Goal: Task Accomplishment & Management: Complete application form

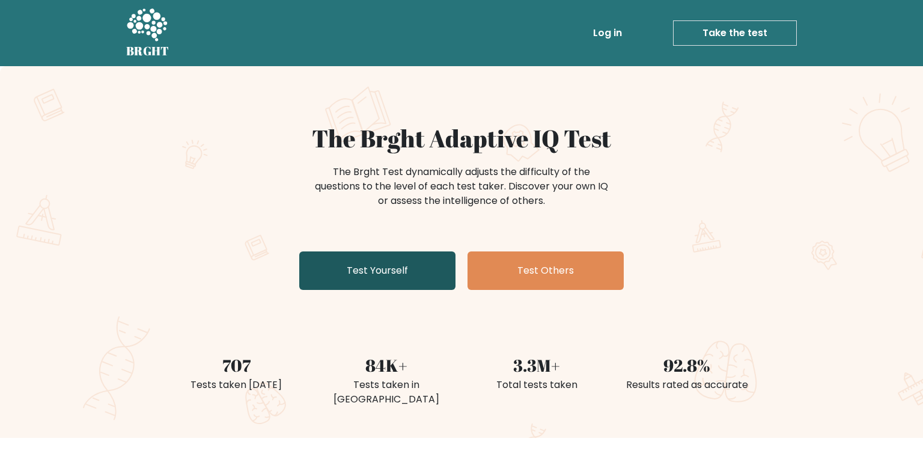
click at [442, 269] on link "Test Yourself" at bounding box center [377, 270] width 156 height 38
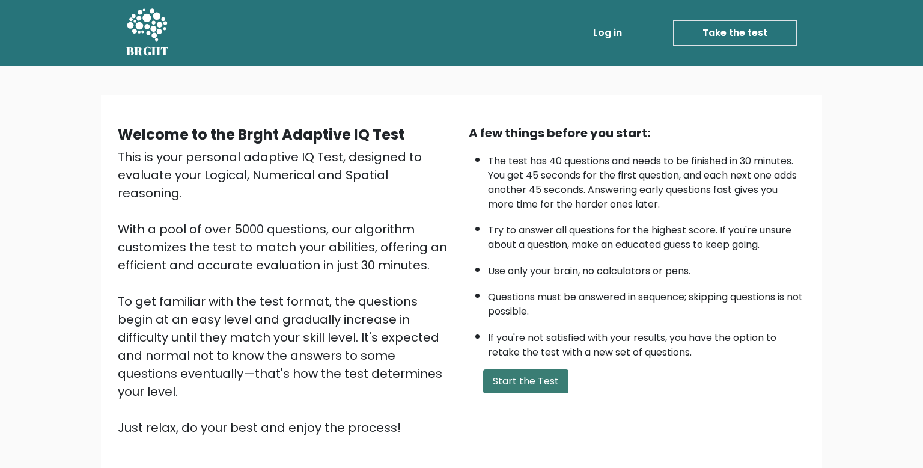
click at [552, 379] on button "Start the Test" at bounding box center [525, 381] width 85 height 24
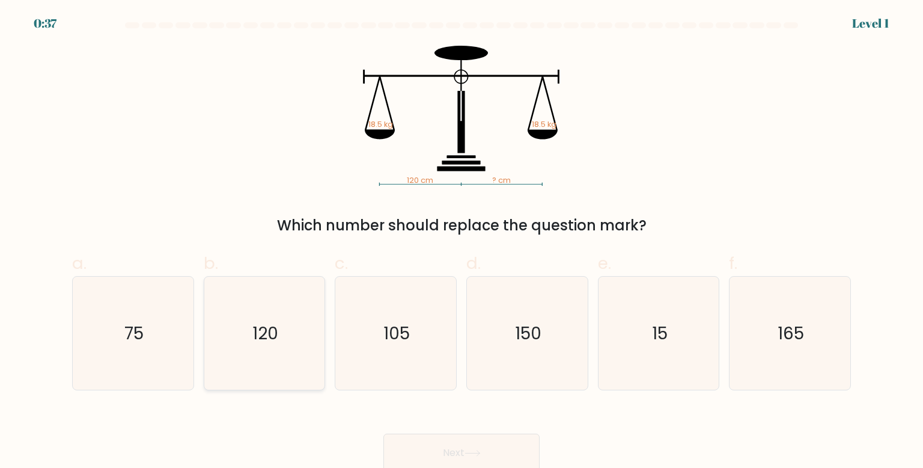
click at [290, 347] on icon "120" at bounding box center [264, 333] width 113 height 113
click at [462, 242] on input "b. 120" at bounding box center [462, 238] width 1 height 8
radio input "true"
click at [421, 436] on button "Next" at bounding box center [462, 452] width 156 height 38
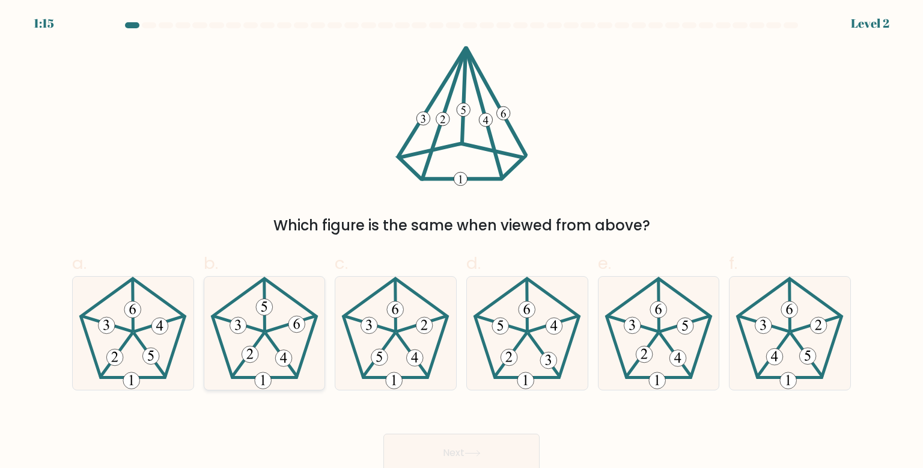
click at [275, 338] on icon at bounding box center [264, 333] width 113 height 113
click at [462, 242] on input "b." at bounding box center [462, 238] width 1 height 8
radio input "true"
click at [417, 442] on button "Next" at bounding box center [462, 452] width 156 height 38
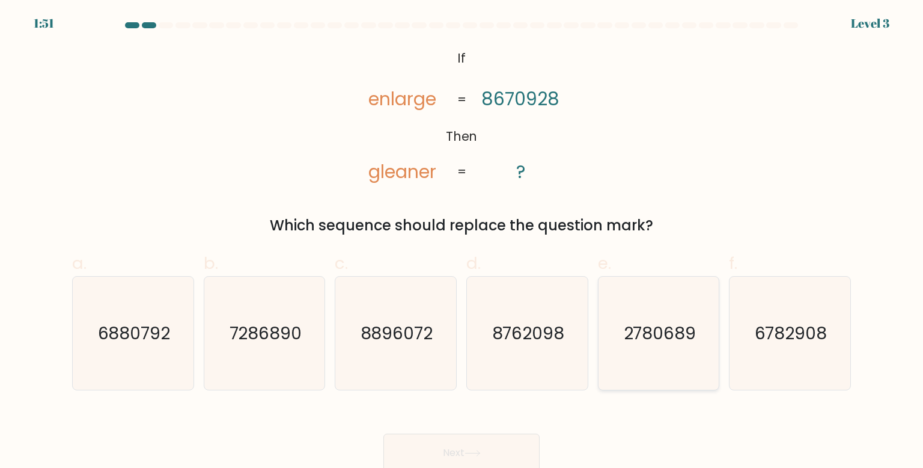
click at [658, 331] on text "2780689" at bounding box center [659, 333] width 73 height 24
click at [462, 242] on input "e. 2780689" at bounding box center [462, 238] width 1 height 8
radio input "true"
click at [531, 437] on button "Next" at bounding box center [462, 452] width 156 height 38
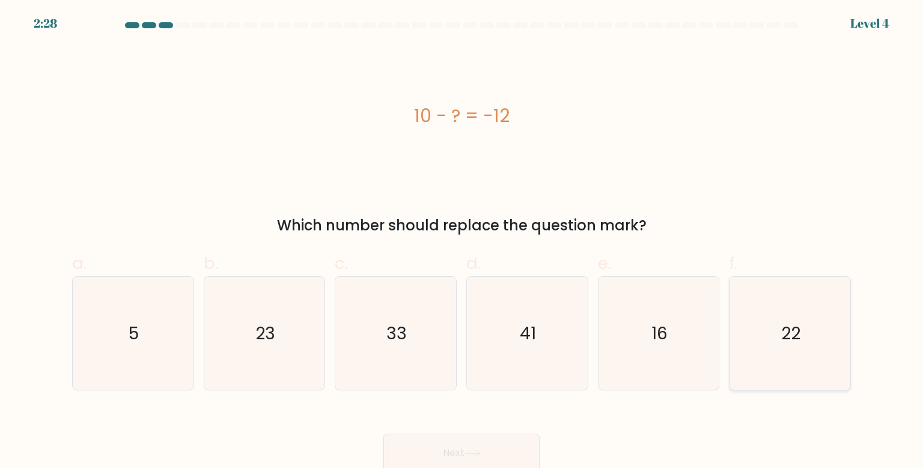
click at [744, 319] on icon "22" at bounding box center [789, 333] width 113 height 113
click at [462, 242] on input "f. 22" at bounding box center [462, 238] width 1 height 8
radio input "true"
click at [457, 448] on button "Next" at bounding box center [462, 452] width 156 height 38
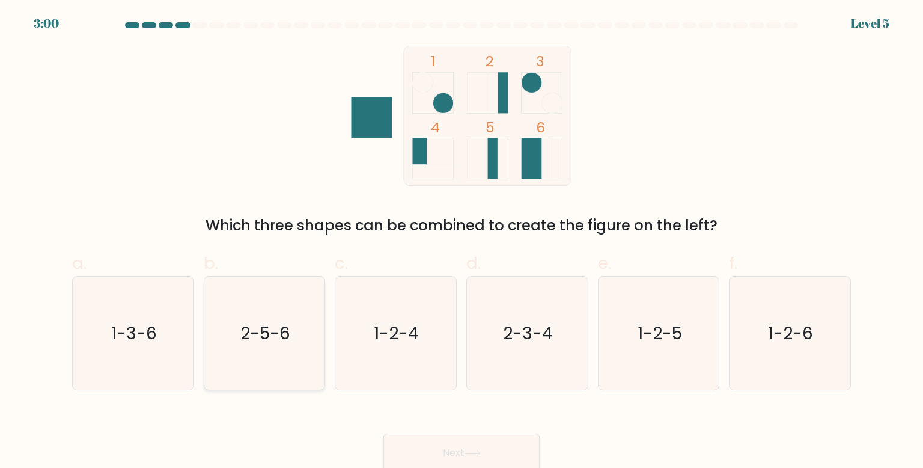
click at [283, 378] on icon "2-5-6" at bounding box center [264, 333] width 113 height 113
click at [462, 242] on input "b. 2-5-6" at bounding box center [462, 238] width 1 height 8
radio input "true"
click at [397, 430] on div "Next" at bounding box center [462, 438] width 794 height 67
click at [400, 441] on button "Next" at bounding box center [462, 452] width 156 height 38
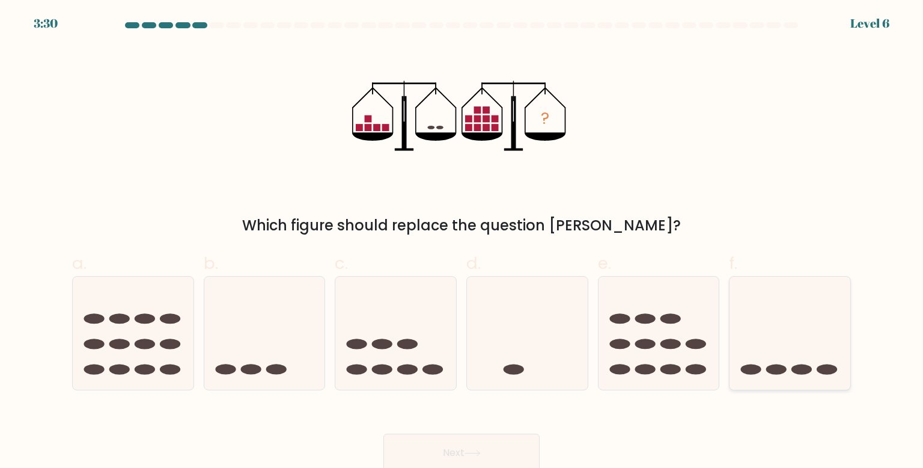
click at [736, 331] on icon at bounding box center [790, 333] width 121 height 100
click at [462, 242] on input "f." at bounding box center [462, 238] width 1 height 8
radio input "true"
click at [472, 458] on button "Next" at bounding box center [462, 452] width 156 height 38
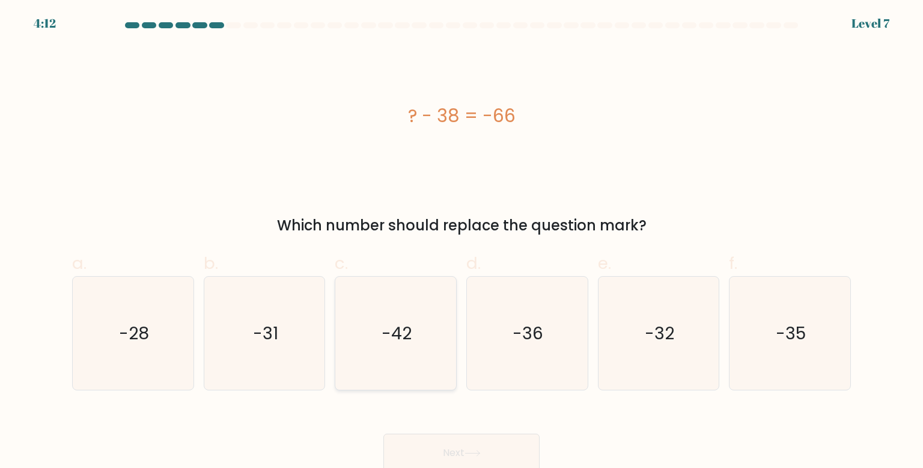
click at [419, 284] on icon "-42" at bounding box center [395, 333] width 113 height 113
click at [462, 242] on input "c. -42" at bounding box center [462, 238] width 1 height 8
radio input "true"
click at [462, 457] on button "Next" at bounding box center [462, 452] width 156 height 38
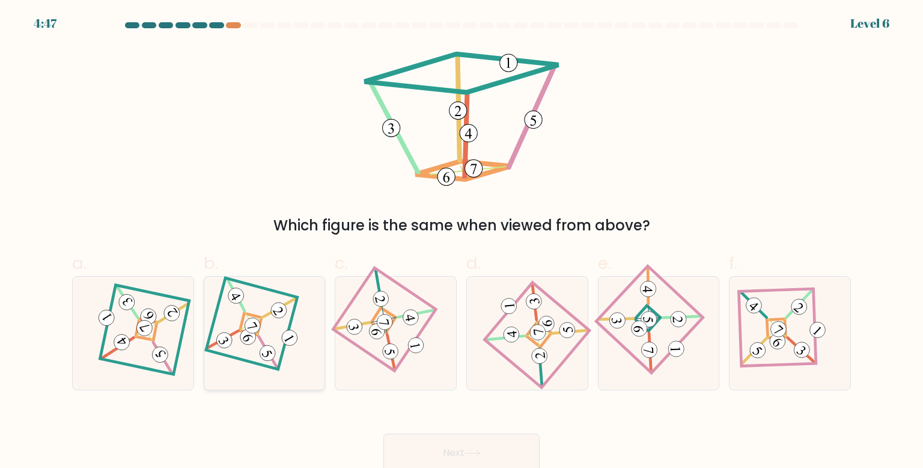
click at [283, 324] on icon at bounding box center [264, 333] width 78 height 91
click at [462, 242] on input "b." at bounding box center [462, 238] width 1 height 8
radio input "true"
click at [436, 445] on button "Next" at bounding box center [462, 452] width 156 height 38
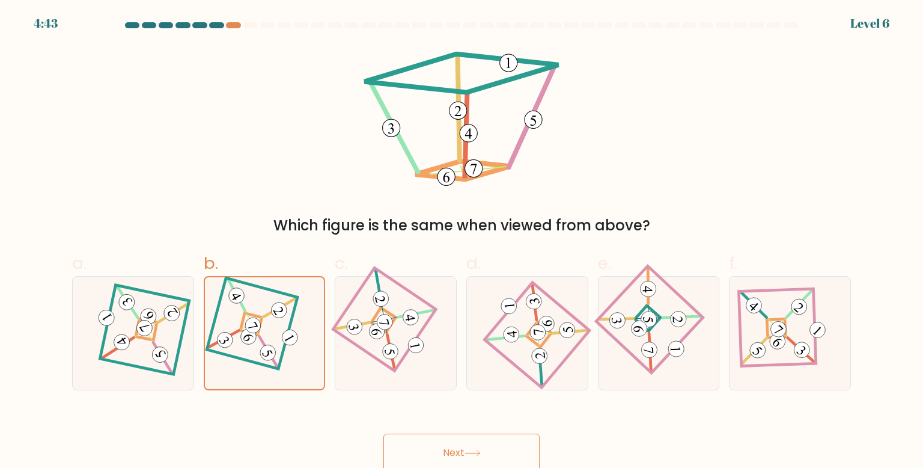
scroll to position [4, 0]
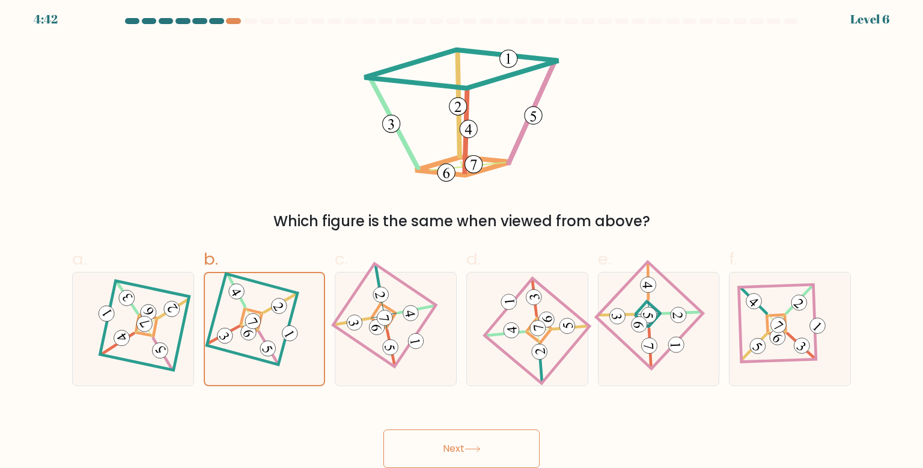
click at [436, 445] on button "Next" at bounding box center [462, 448] width 156 height 38
click at [273, 362] on 125 at bounding box center [252, 319] width 91 height 91
click at [462, 237] on input "b." at bounding box center [462, 234] width 1 height 8
click at [402, 448] on button "Next" at bounding box center [462, 448] width 156 height 38
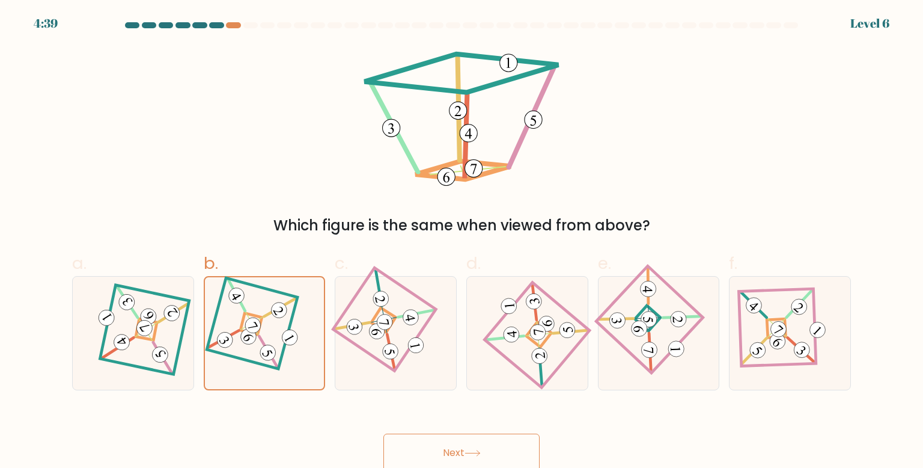
click at [406, 447] on button "Next" at bounding box center [462, 452] width 156 height 38
click at [471, 453] on icon at bounding box center [473, 453] width 16 height 7
